Goal: Task Accomplishment & Management: Manage account settings

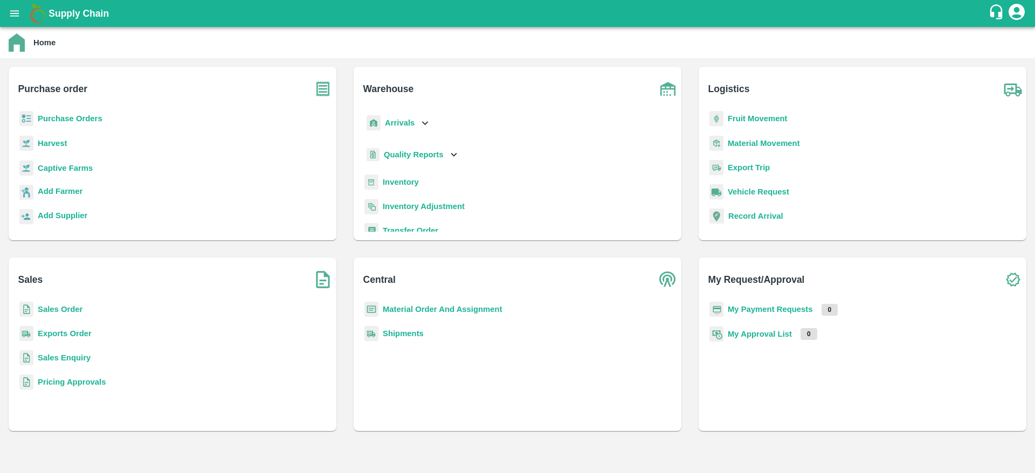
click at [58, 111] on div "Purchase Orders" at bounding box center [172, 123] width 311 height 24
click at [58, 118] on b "Purchase Orders" at bounding box center [70, 118] width 65 height 9
